Goal: Transaction & Acquisition: Purchase product/service

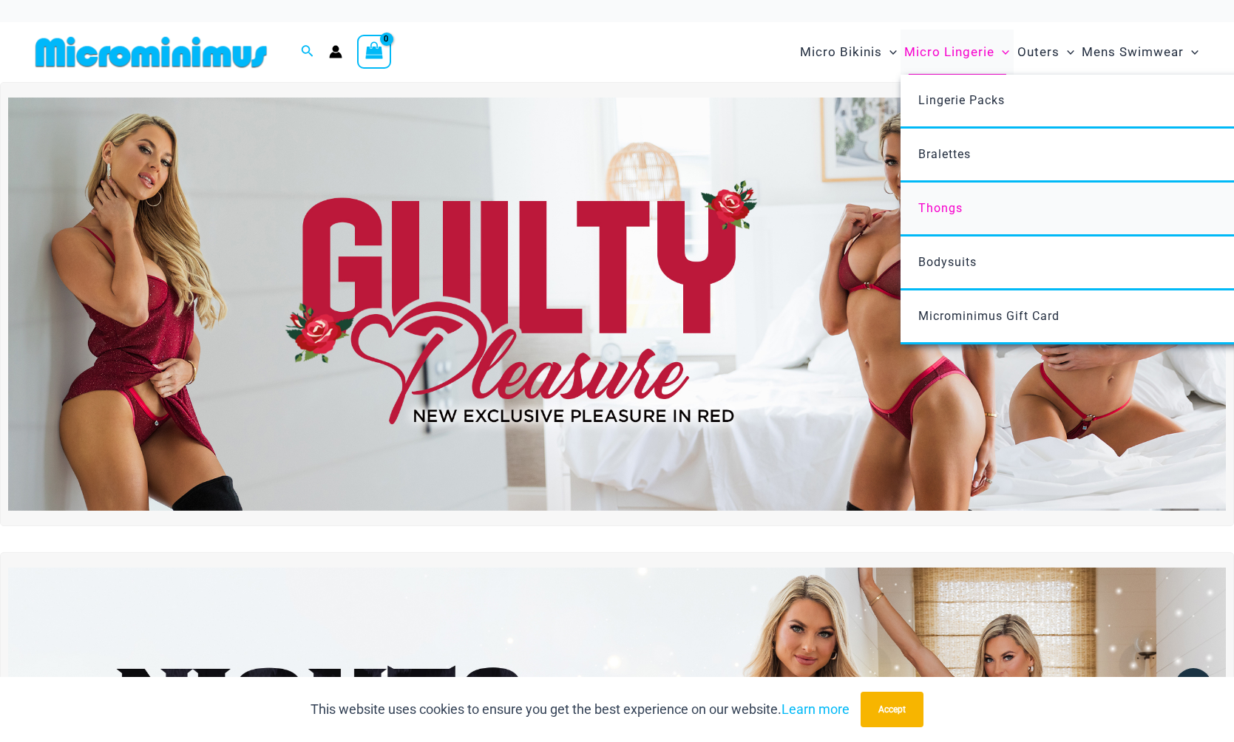
click at [944, 203] on span "Thongs" at bounding box center [940, 208] width 44 height 14
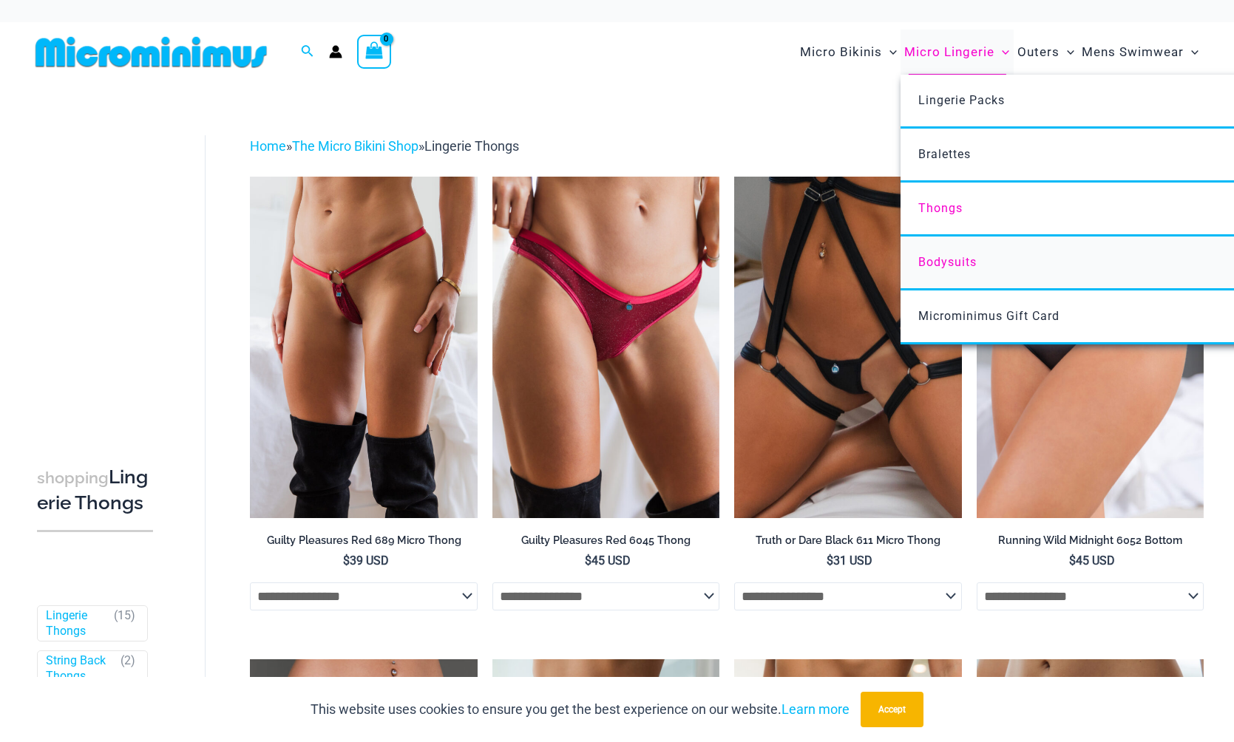
click at [952, 255] on span "Bodysuits" at bounding box center [947, 262] width 58 height 14
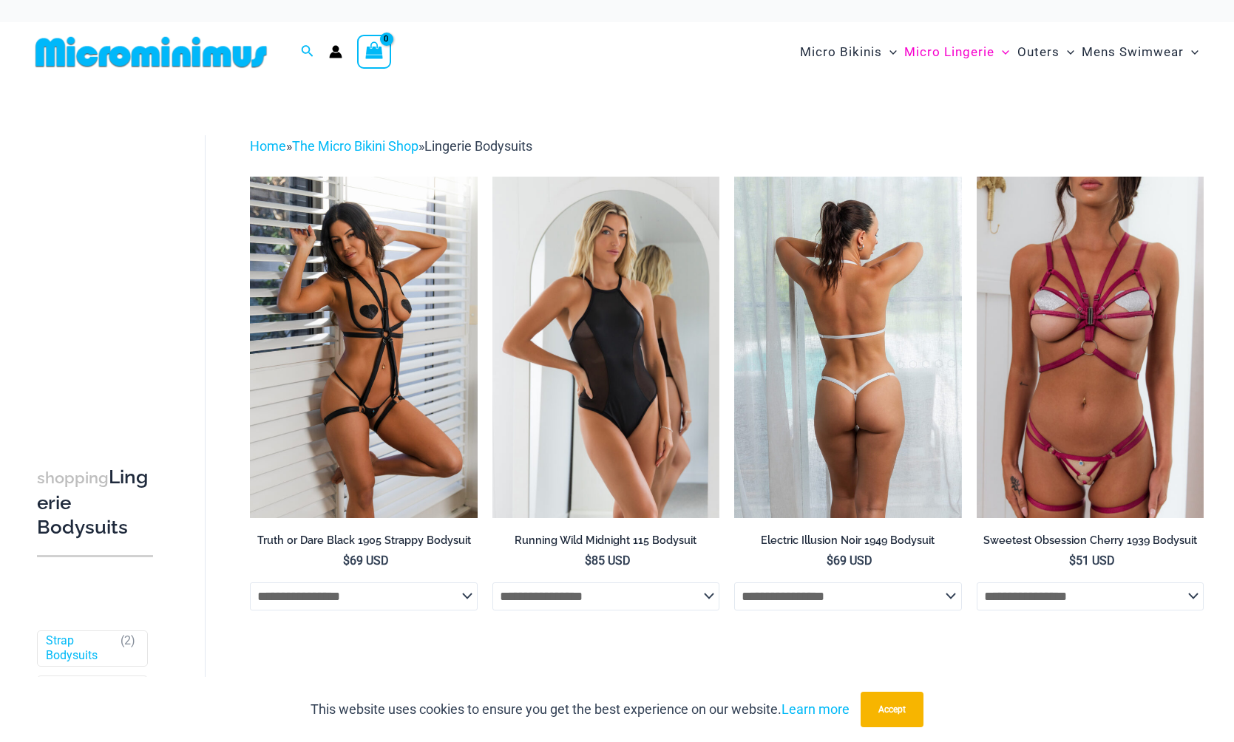
click at [822, 331] on img at bounding box center [847, 347] width 227 height 341
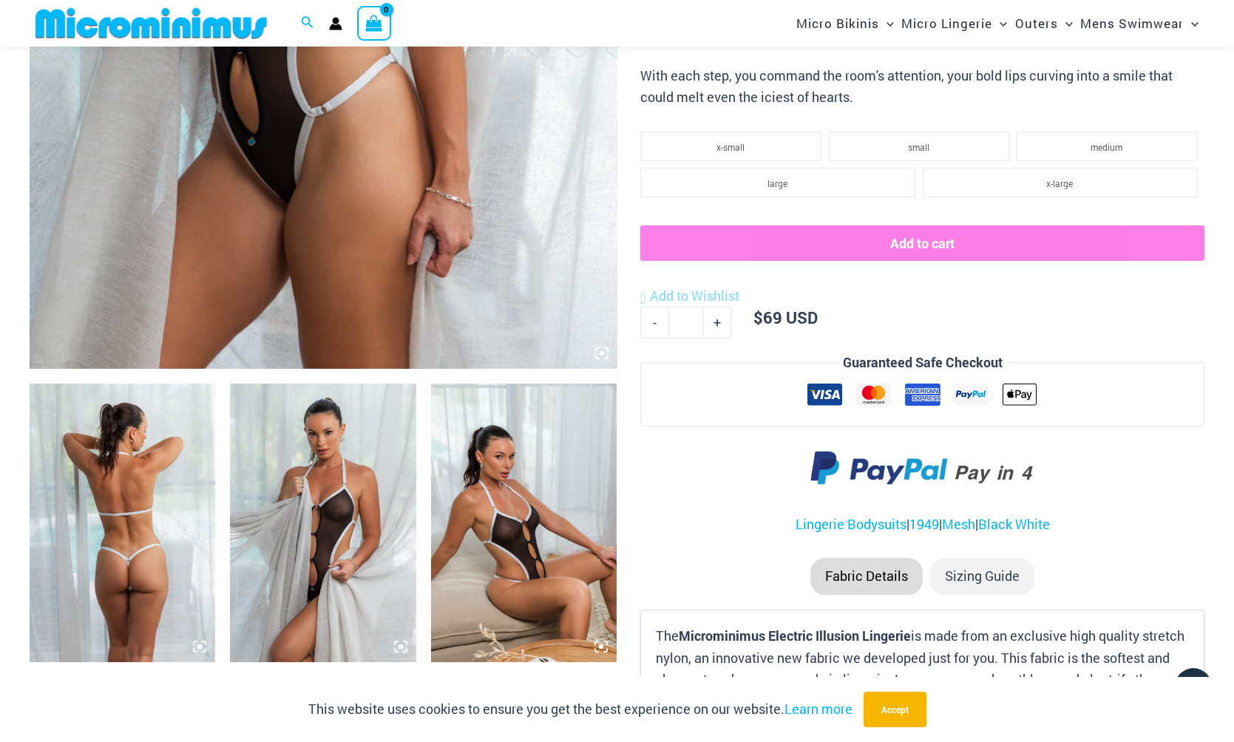
scroll to position [642, 0]
